Goal: Task Accomplishment & Management: Manage account settings

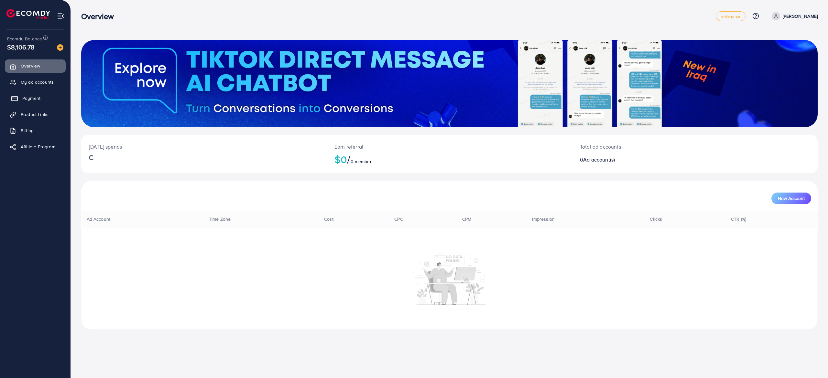
click at [25, 93] on link "Payment" at bounding box center [35, 98] width 61 height 13
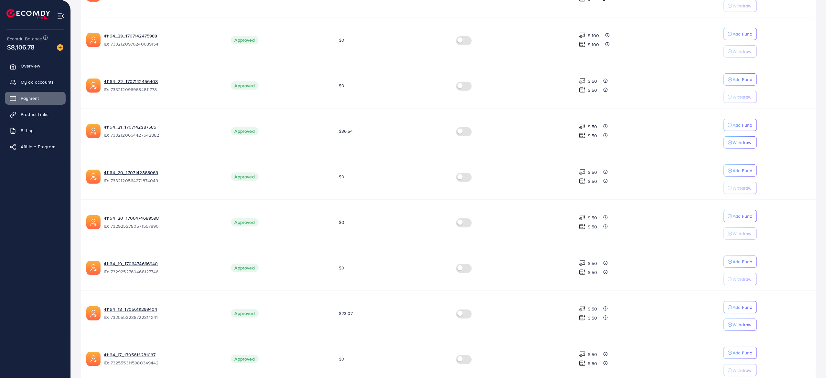
scroll to position [270, 0]
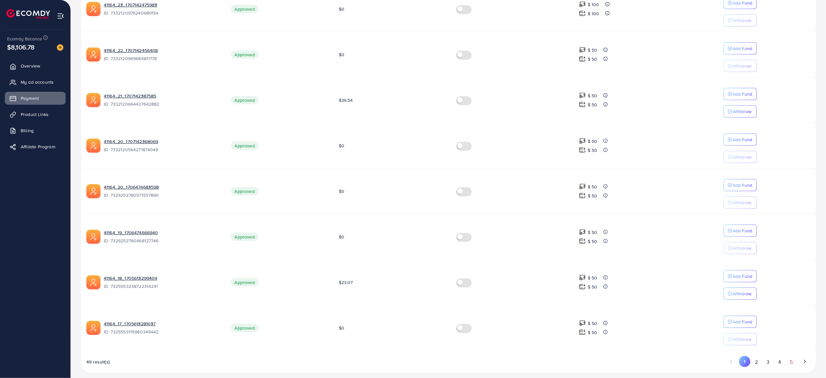
click at [791, 357] on button "5" at bounding box center [792, 362] width 12 height 12
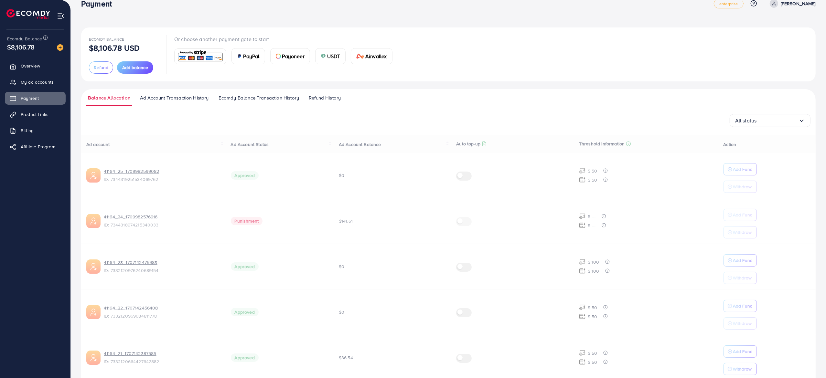
scroll to position [12, 0]
